Goal: Information Seeking & Learning: Learn about a topic

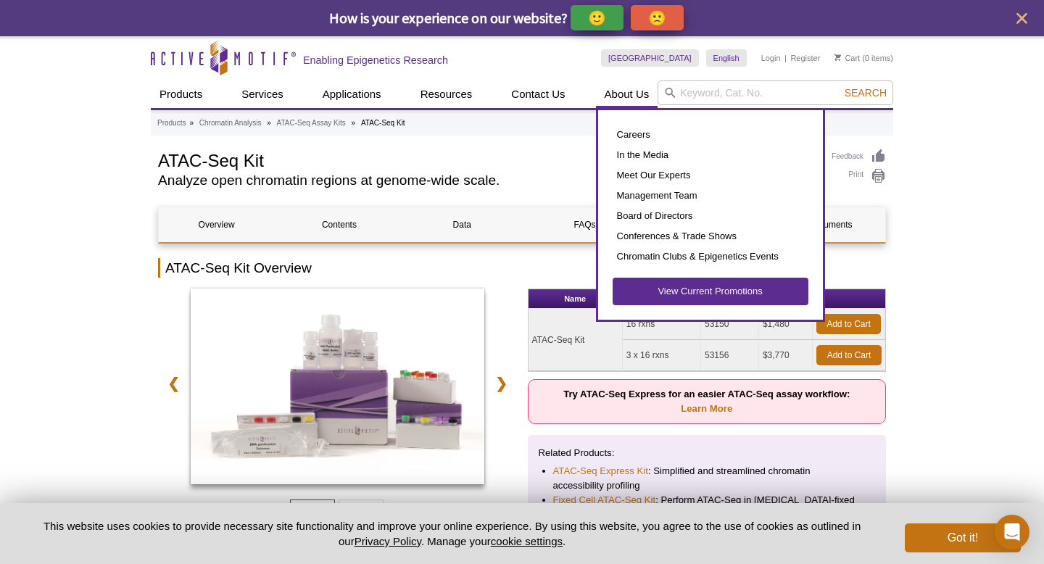
select select "[GEOGRAPHIC_DATA]"
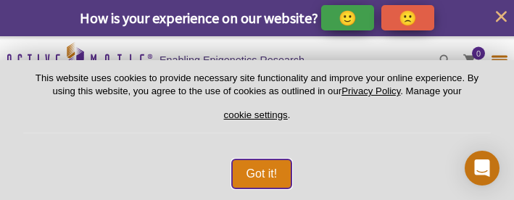
click at [267, 177] on button "Got it!" at bounding box center [262, 173] width 60 height 29
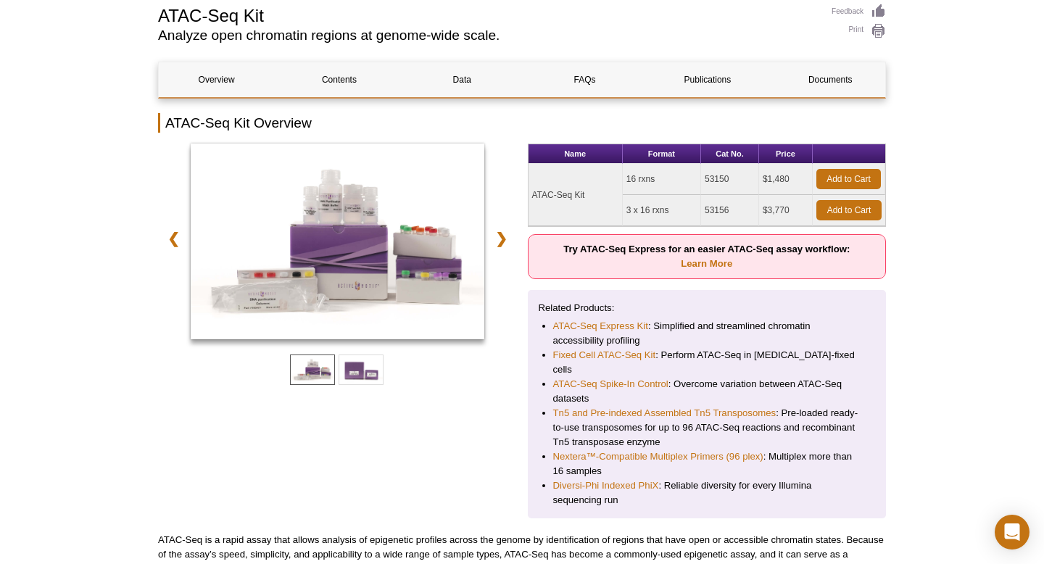
scroll to position [141, 0]
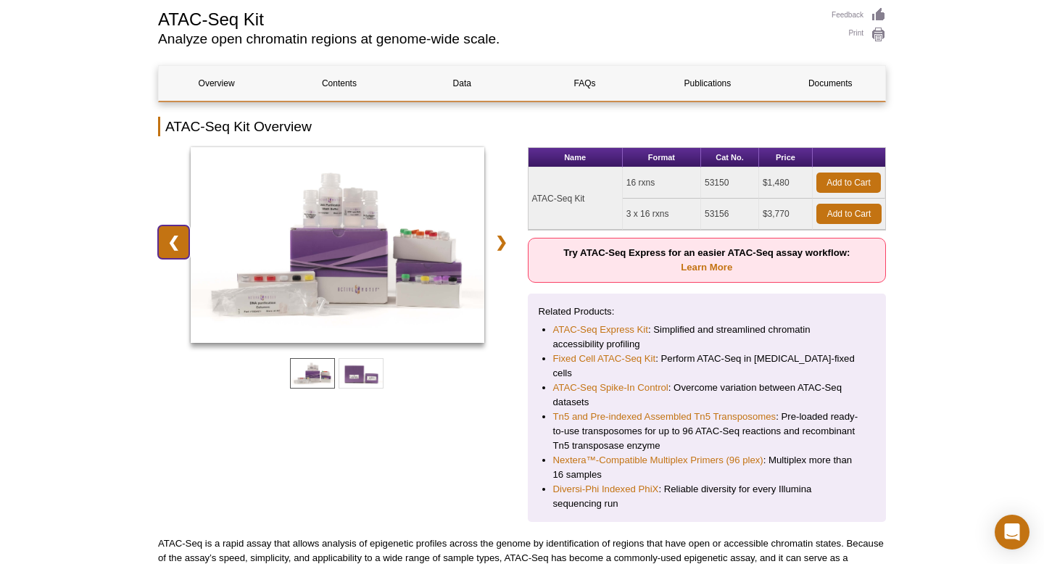
click at [159, 248] on link "❮" at bounding box center [173, 241] width 31 height 33
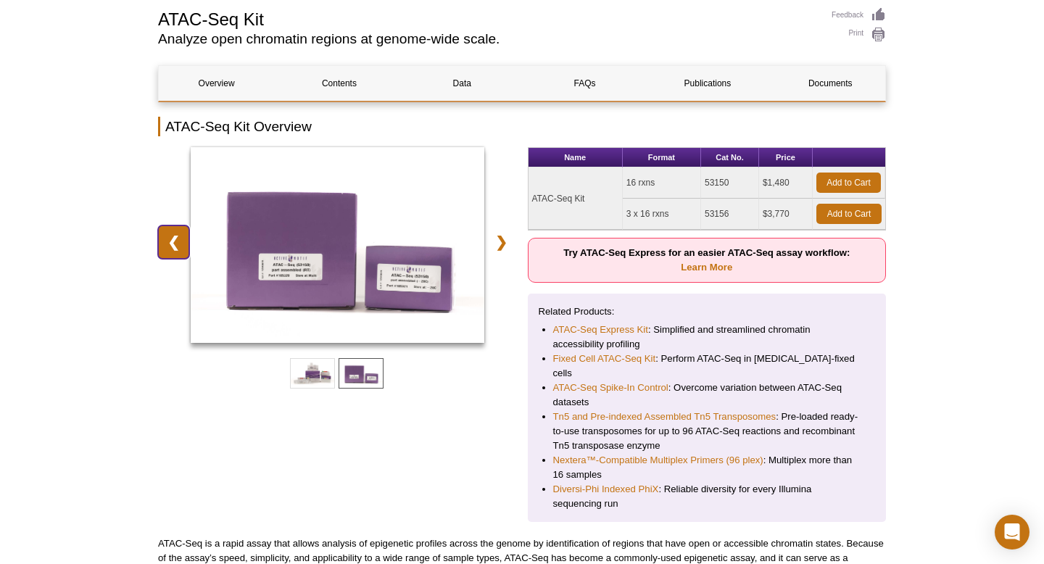
click at [159, 248] on link "❮" at bounding box center [173, 241] width 31 height 33
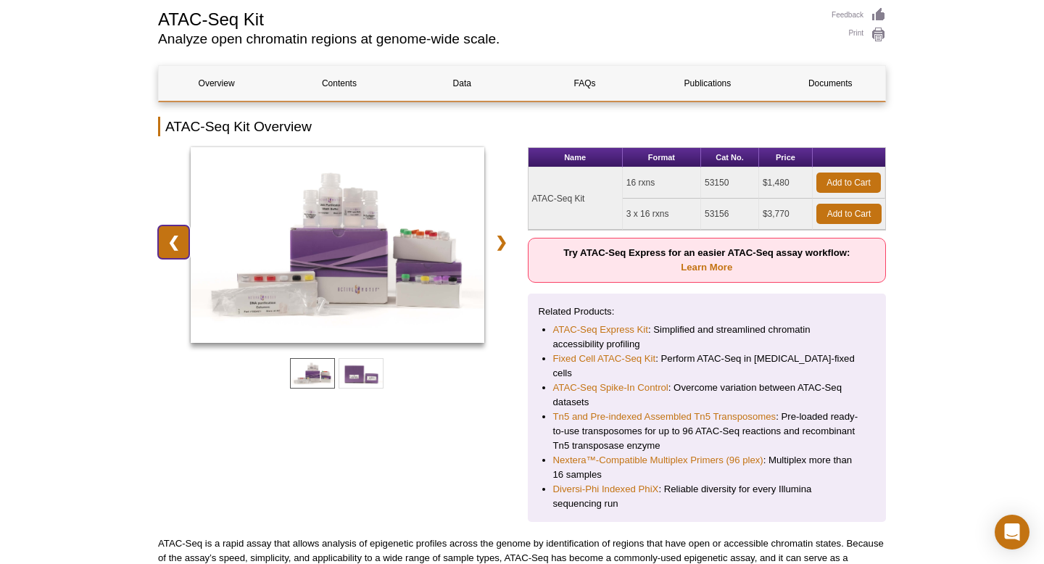
click at [159, 248] on link "❮" at bounding box center [173, 241] width 31 height 33
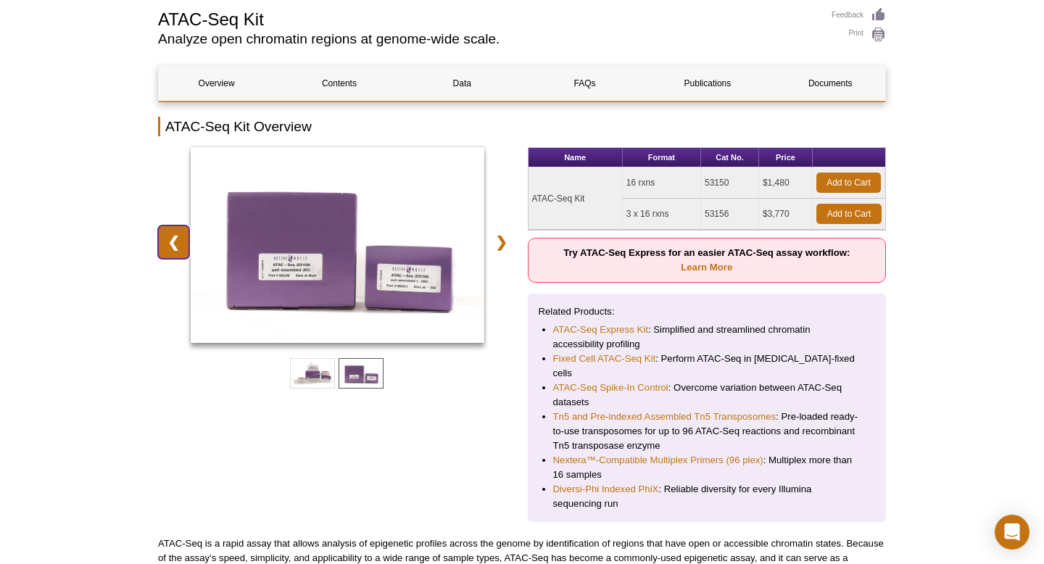
click at [159, 248] on link "❮" at bounding box center [173, 241] width 31 height 33
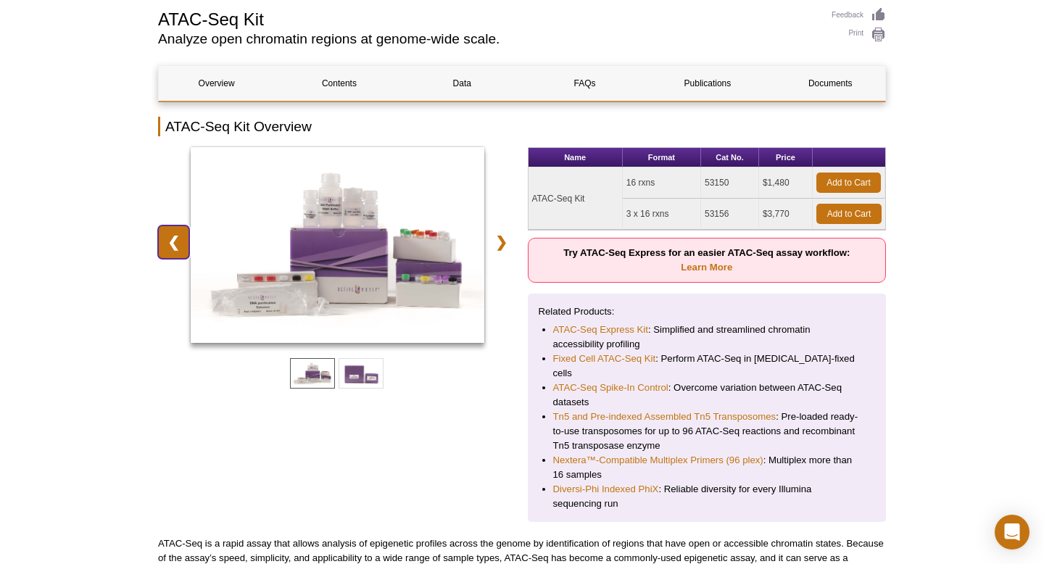
click at [159, 248] on link "❮" at bounding box center [173, 241] width 31 height 33
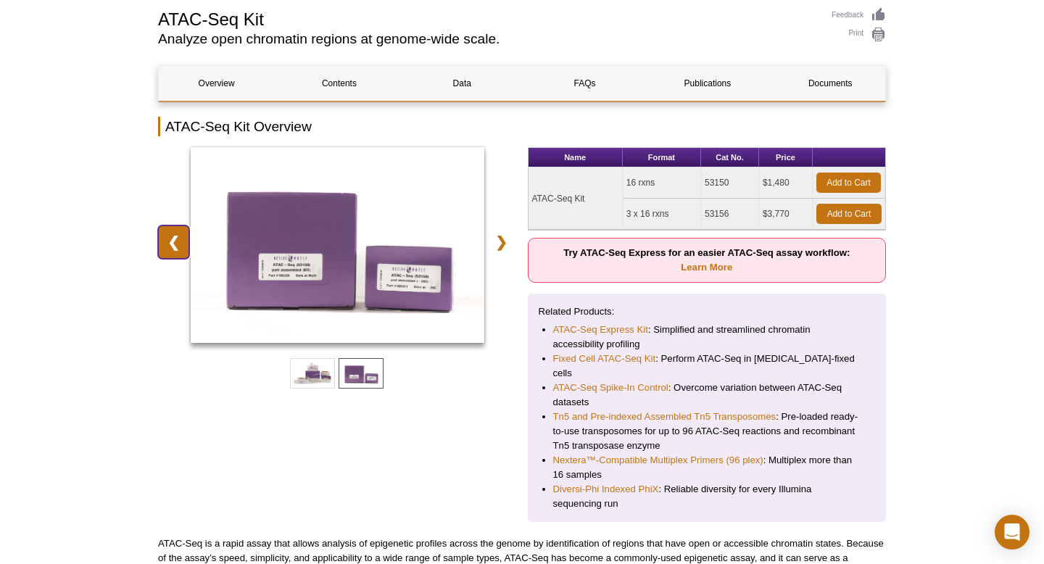
click at [159, 248] on link "❮" at bounding box center [173, 241] width 31 height 33
click at [328, 368] on span at bounding box center [312, 373] width 45 height 30
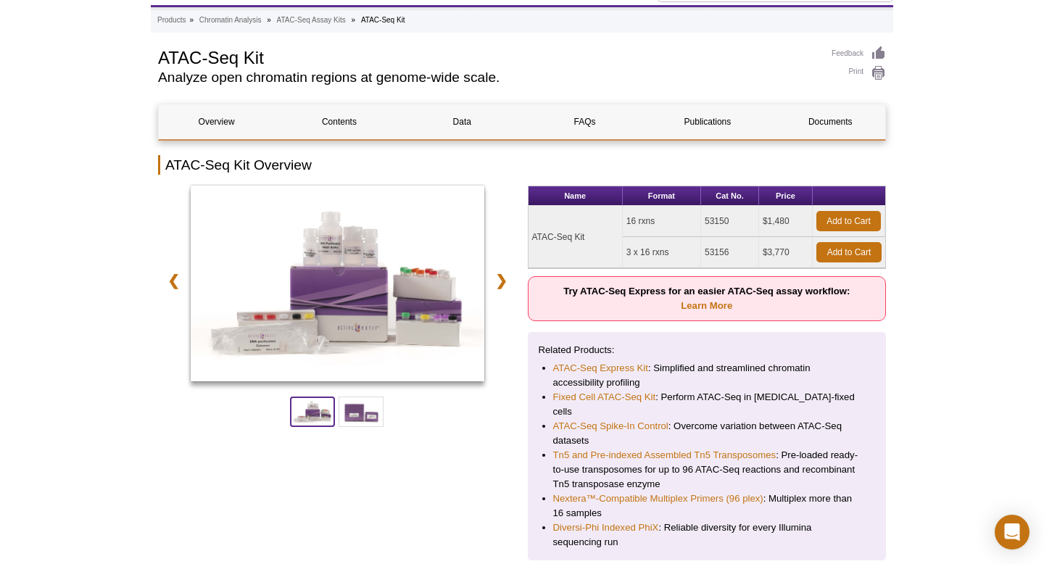
scroll to position [102, 0]
click at [513, 277] on link "❯" at bounding box center [501, 281] width 31 height 33
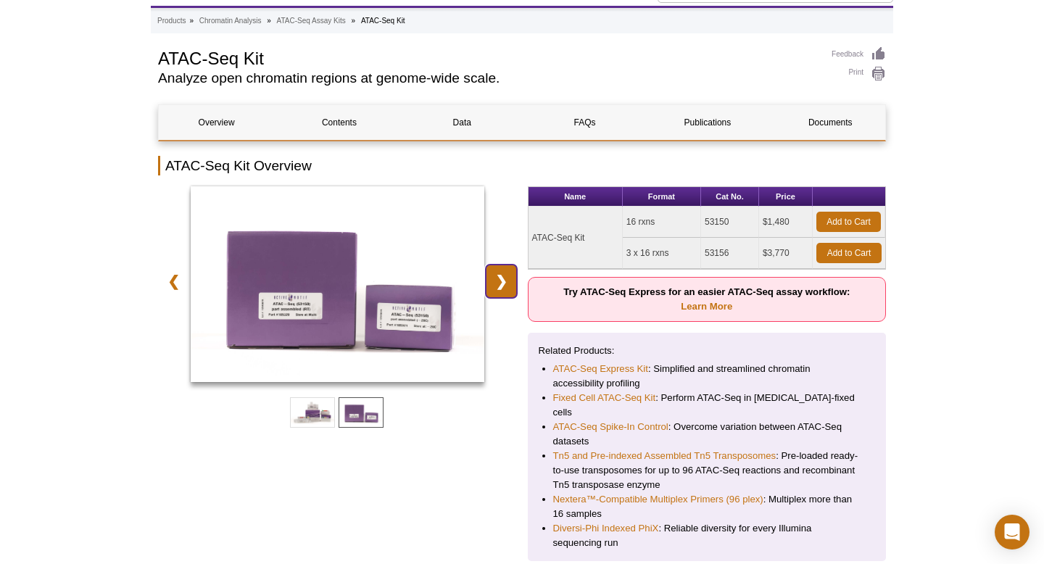
click at [513, 277] on link "❯" at bounding box center [501, 281] width 31 height 33
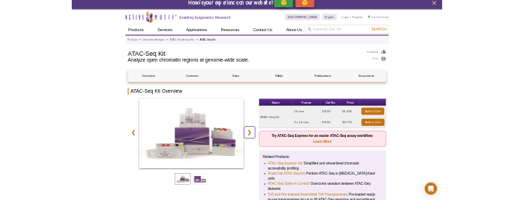
scroll to position [0, 0]
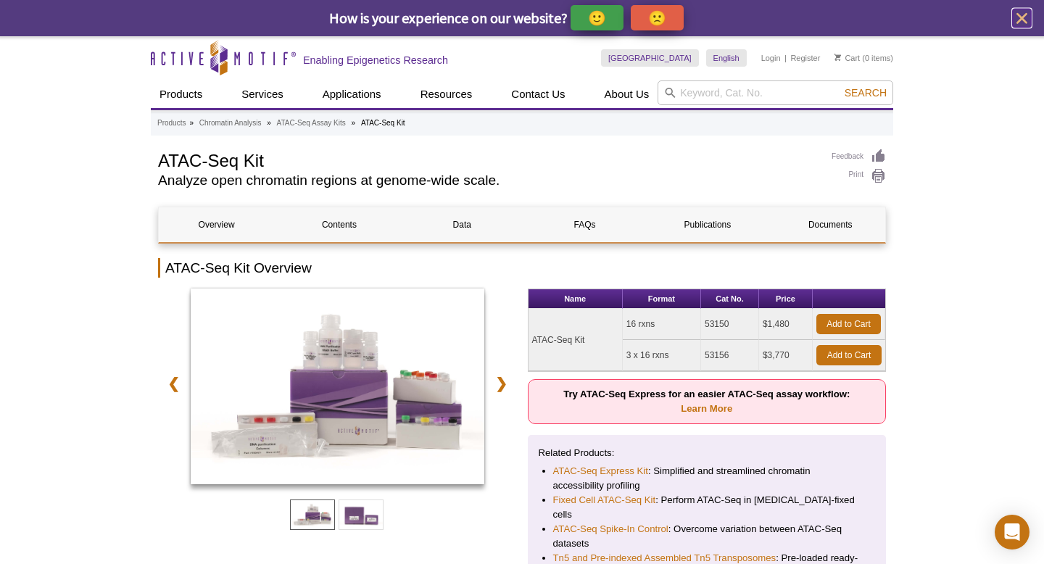
click at [1021, 20] on icon "close" at bounding box center [1022, 18] width 18 height 18
